Goal: Information Seeking & Learning: Understand process/instructions

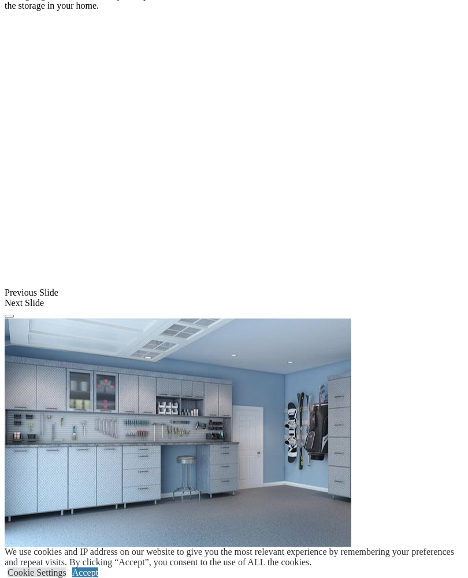
scroll to position [849, 0]
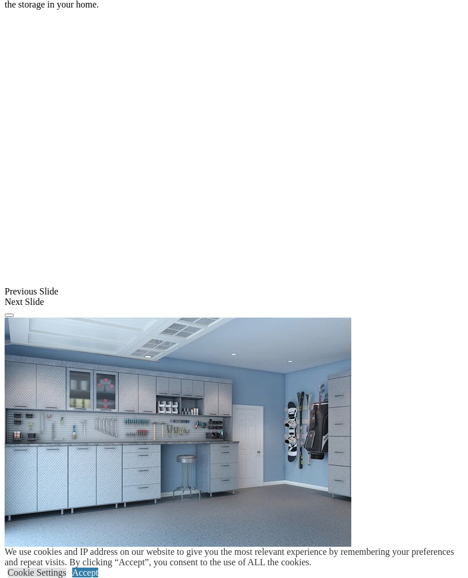
click at [98, 570] on link "Accept" at bounding box center [85, 572] width 26 height 10
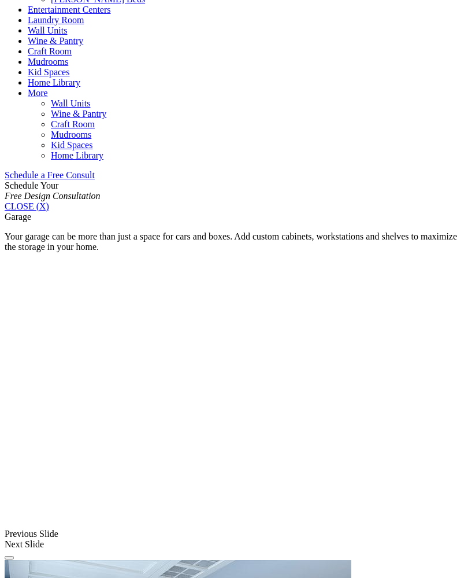
scroll to position [604, 0]
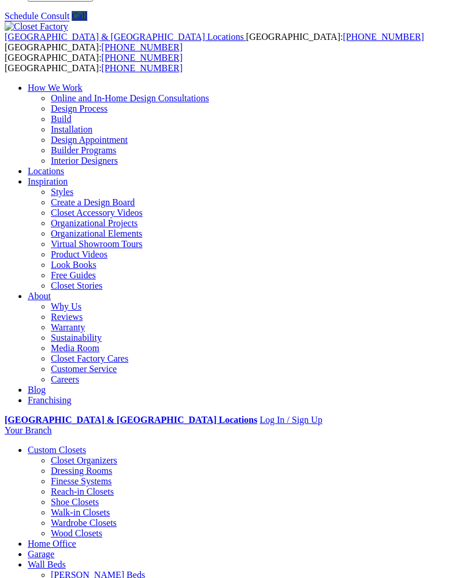
scroll to position [0, 0]
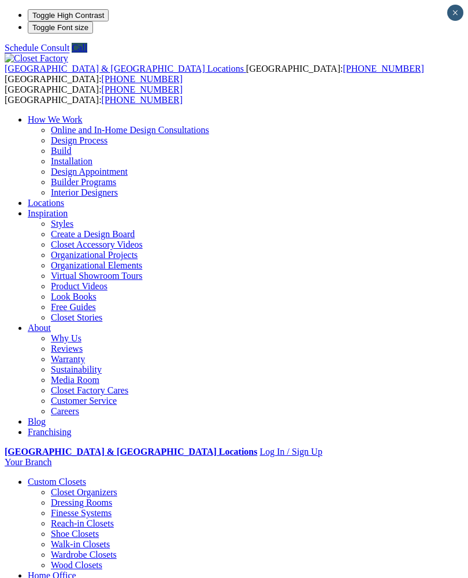
click at [0, 0] on span at bounding box center [0, 0] width 0 height 0
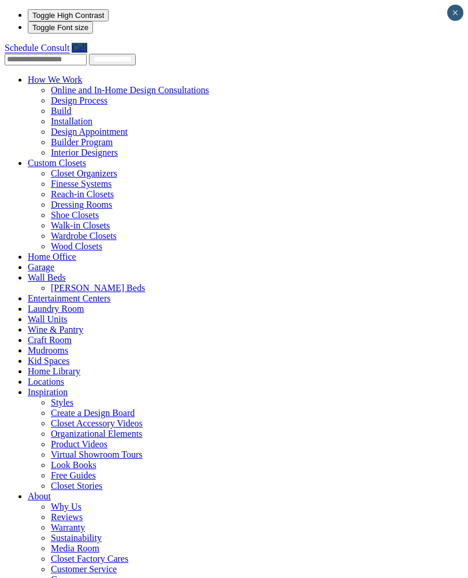
click at [28, 262] on link "Garage" at bounding box center [41, 267] width 27 height 10
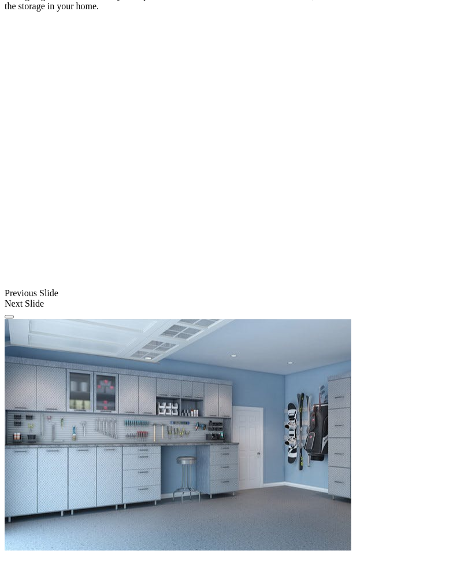
scroll to position [843, 0]
